Goal: Task Accomplishment & Management: Use online tool/utility

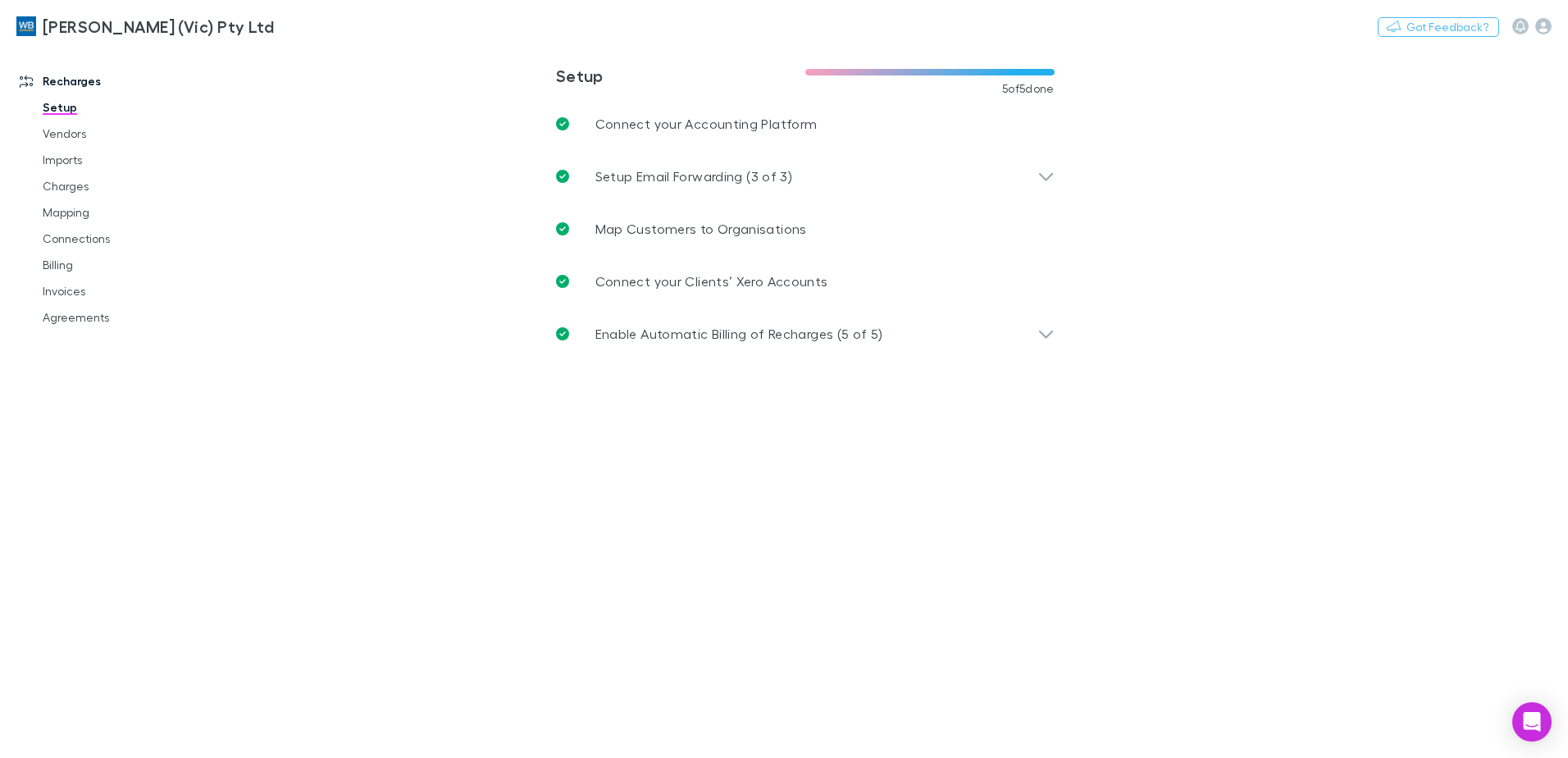
click at [66, 210] on link "Mapping" at bounding box center [123, 212] width 195 height 26
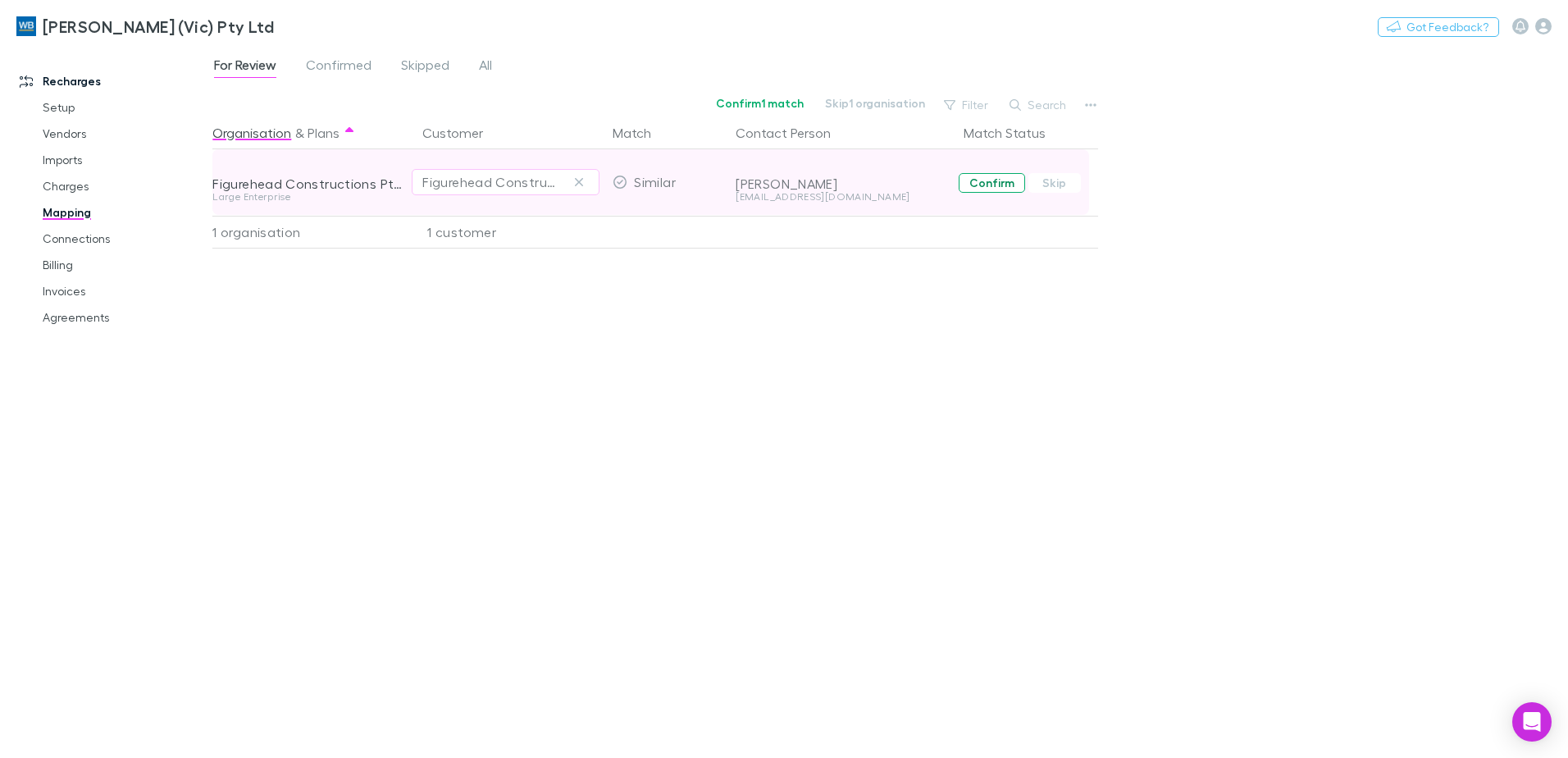
click at [997, 182] on button "Confirm" at bounding box center [992, 182] width 66 height 20
